Goal: Task Accomplishment & Management: Use online tool/utility

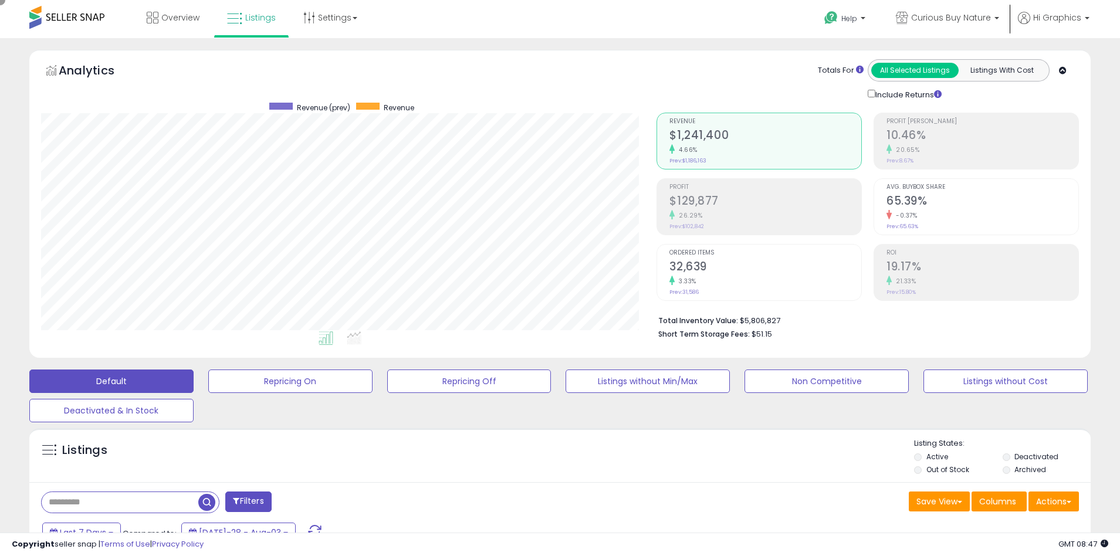
scroll to position [240, 616]
click at [953, 18] on span "Curious Buy Nature" at bounding box center [951, 18] width 80 height 12
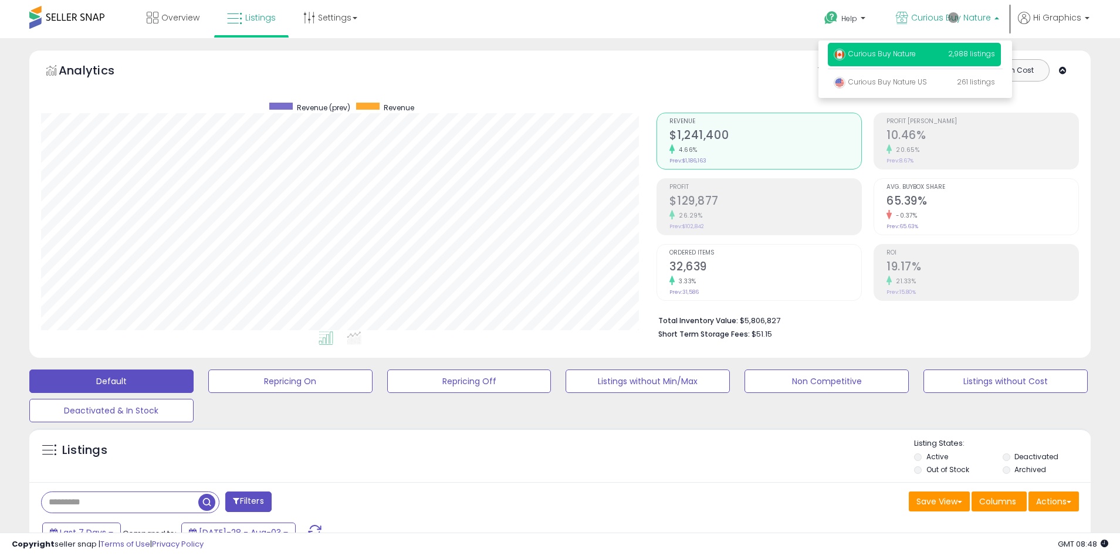
click at [916, 56] on p "Curious Buy Nature 2,988 listings" at bounding box center [913, 54] width 173 height 23
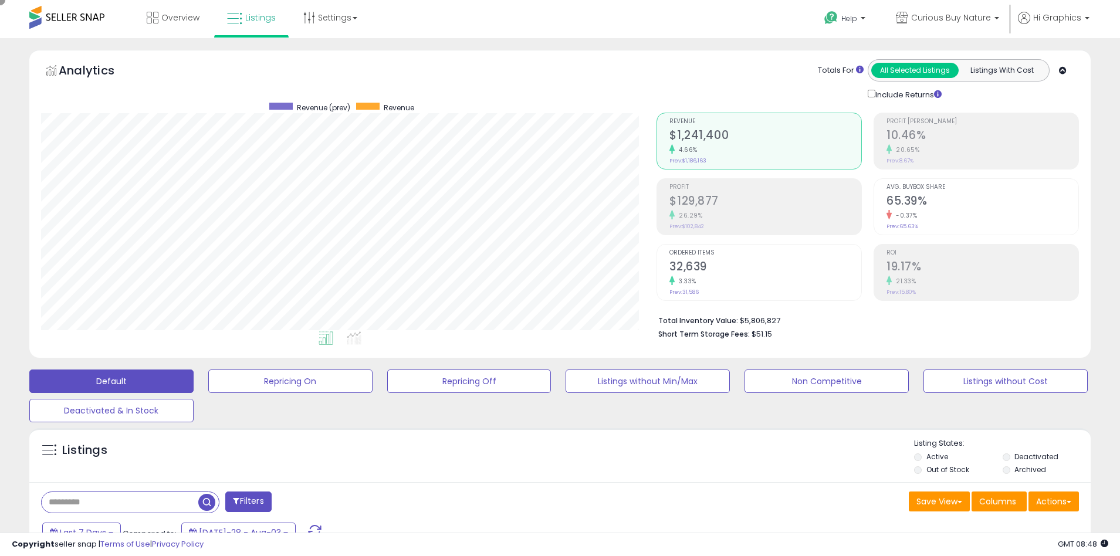
scroll to position [223, 0]
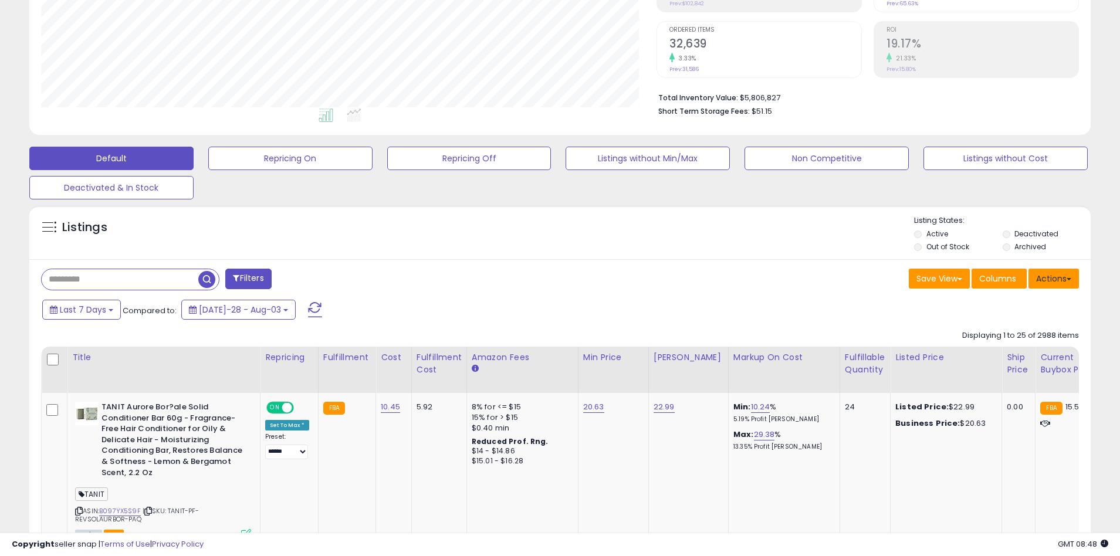
click at [1053, 278] on button "Actions" at bounding box center [1053, 279] width 50 height 20
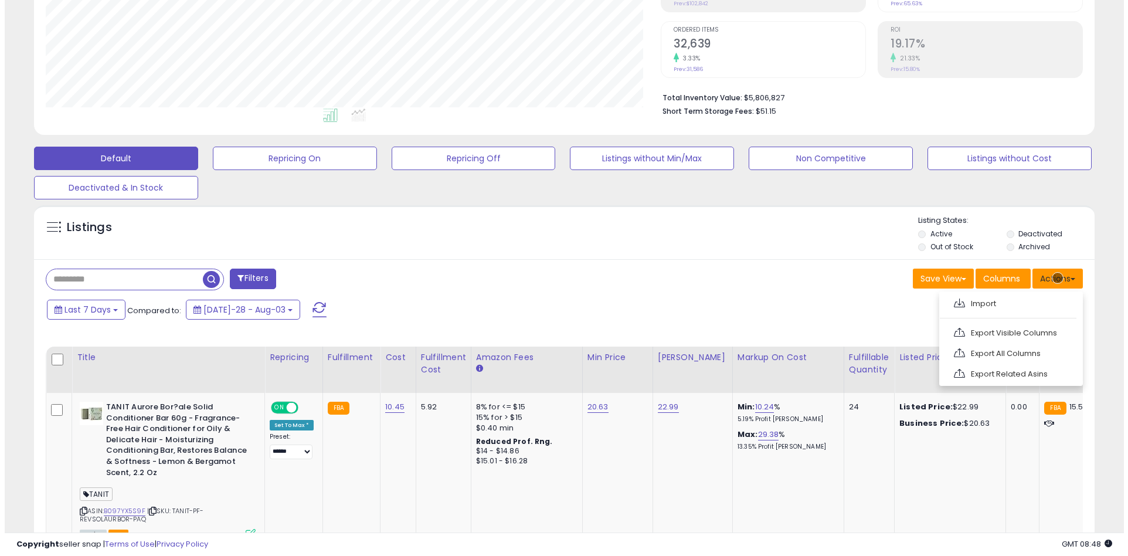
scroll to position [248, 0]
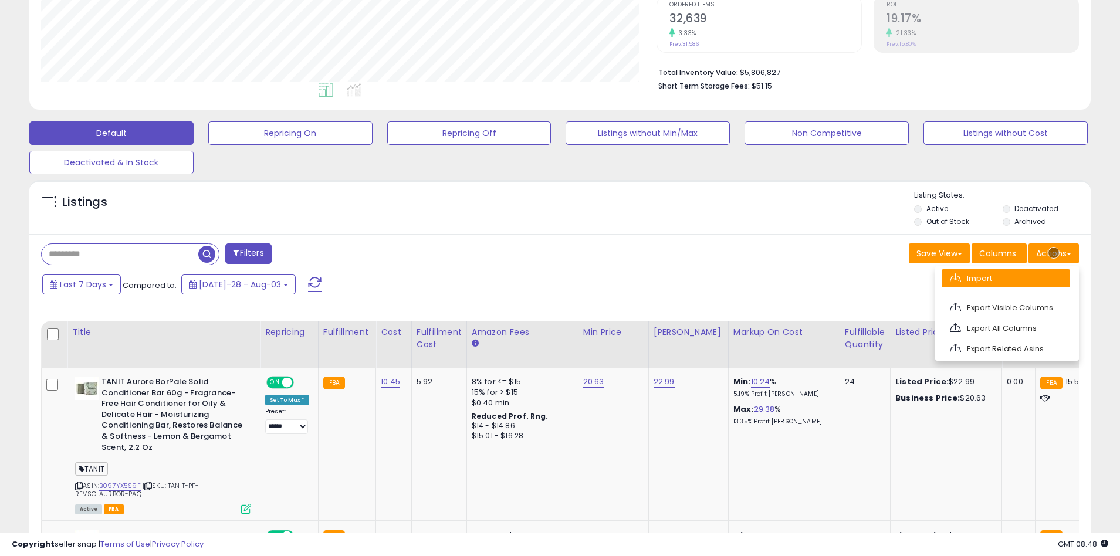
click at [1005, 278] on link "Import" at bounding box center [1005, 278] width 128 height 18
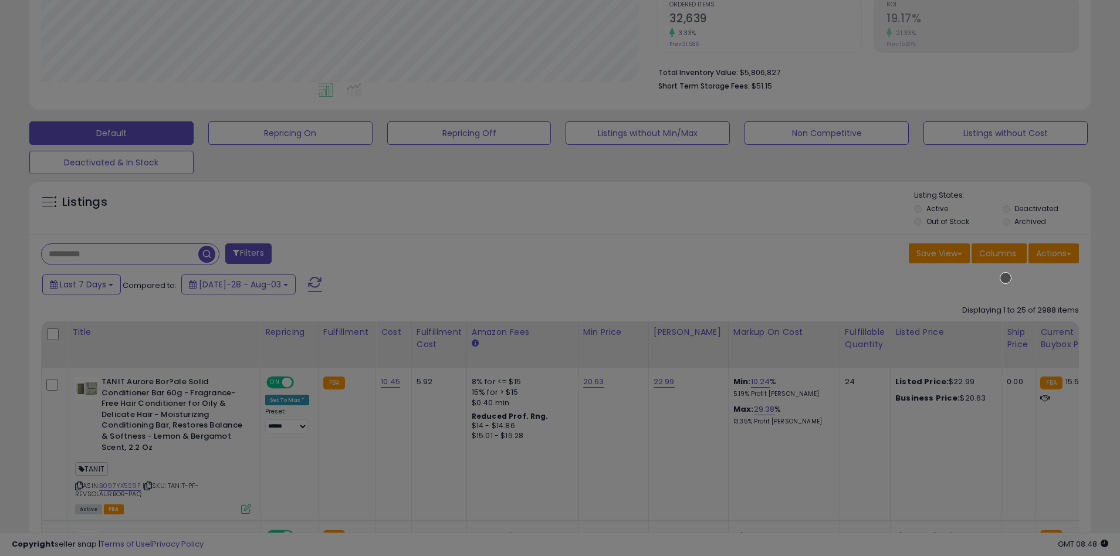
scroll to position [240, 620]
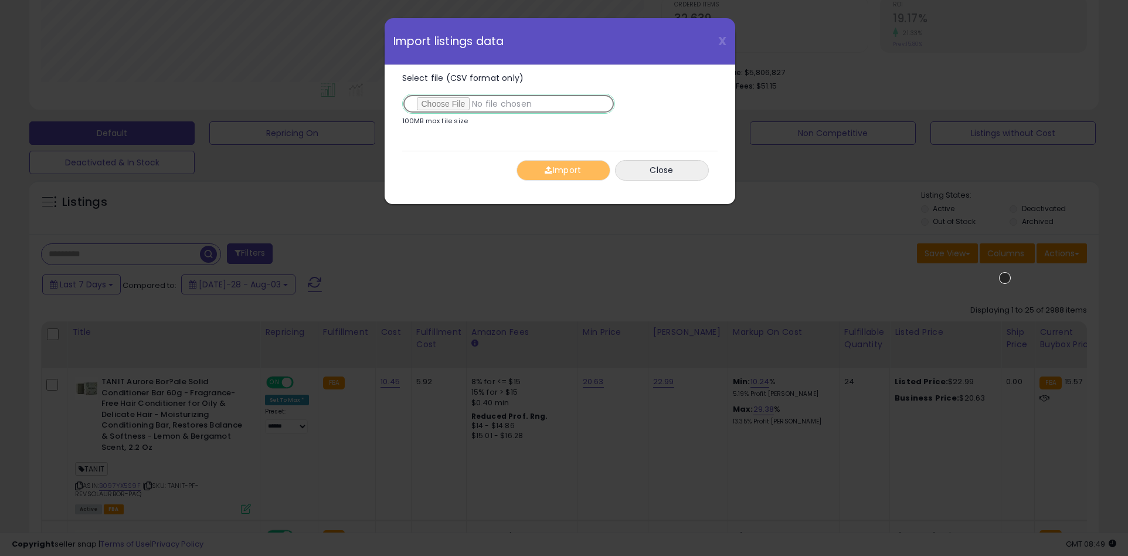
click at [506, 104] on input "Select file (CSV format only)" at bounding box center [508, 104] width 213 height 20
type input "**********"
click at [563, 170] on button "Import" at bounding box center [564, 170] width 94 height 21
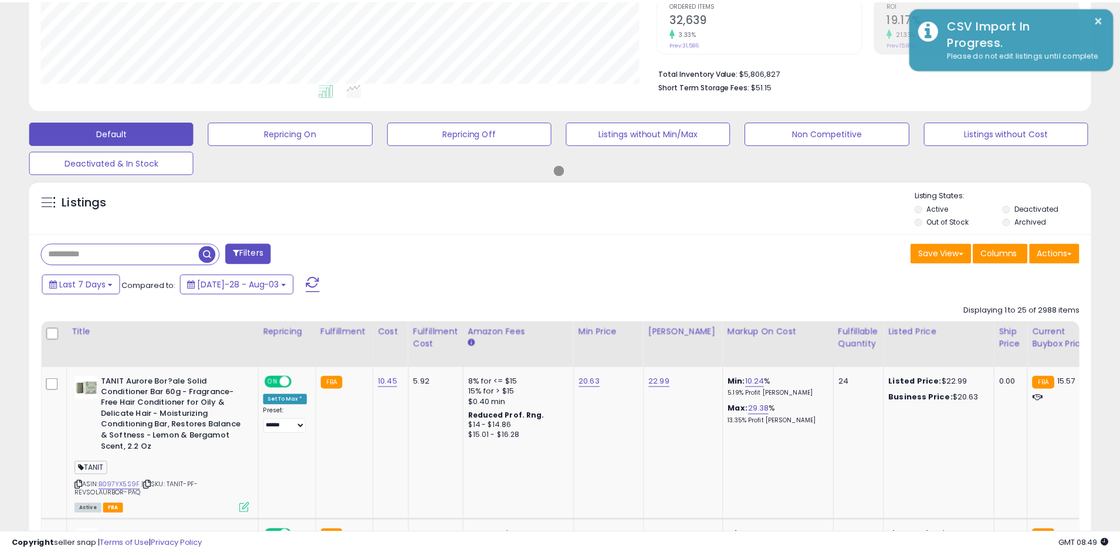
scroll to position [586197, 585822]
